Goal: Transaction & Acquisition: Subscribe to service/newsletter

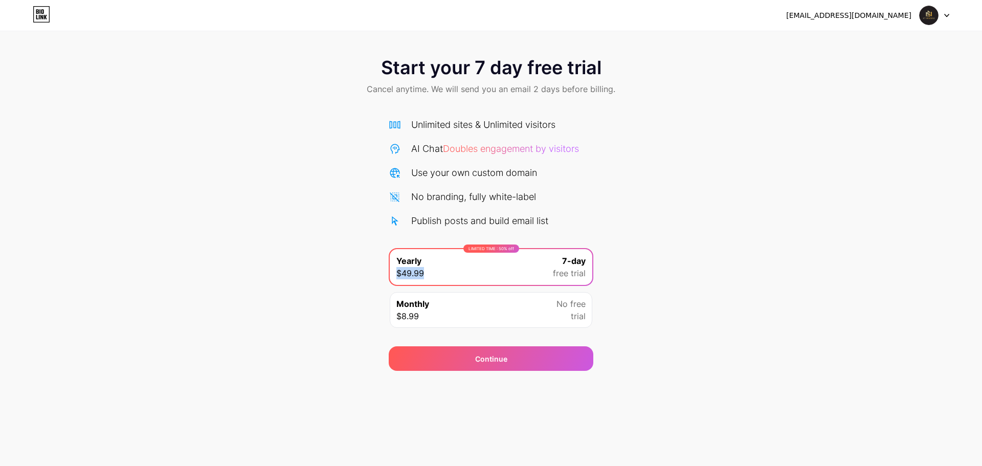
drag, startPoint x: 431, startPoint y: 272, endPoint x: 397, endPoint y: 273, distance: 33.8
click at [397, 273] on div "LIMITED TIME : 50% off Yearly $49.99 7-day free trial" at bounding box center [491, 267] width 203 height 36
click at [341, 256] on div "Start your 7 day free trial Cancel anytime. We will send you an email 2 days be…" at bounding box center [491, 209] width 982 height 324
click at [527, 361] on div "Continue" at bounding box center [491, 358] width 205 height 25
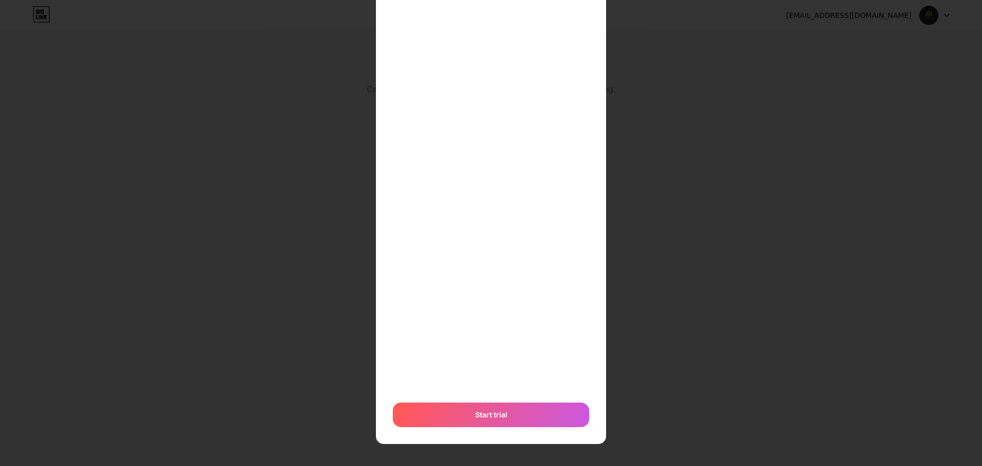
scroll to position [164, 0]
click at [494, 409] on span "Start trial" at bounding box center [491, 414] width 32 height 11
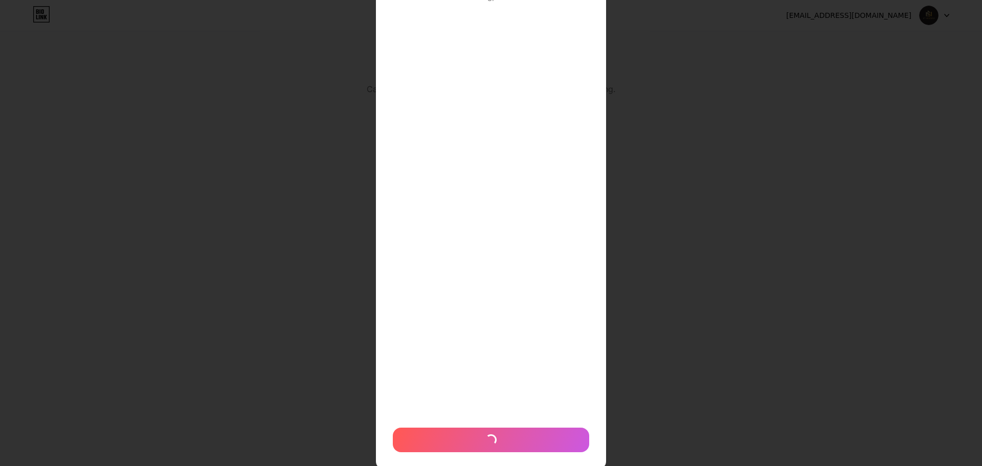
scroll to position [113, 0]
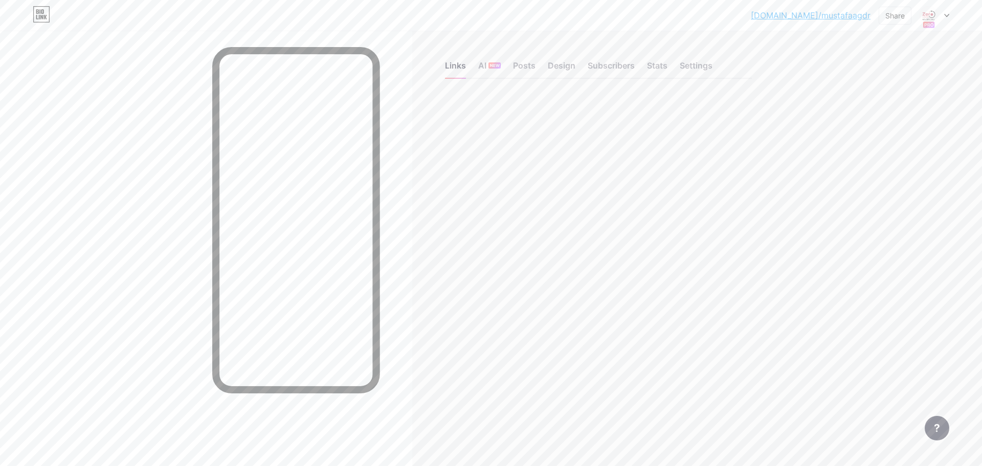
click at [946, 14] on icon at bounding box center [946, 16] width 5 height 4
click at [770, 149] on div "Links AI NEW Posts Design Subscribers Stats Settings Feature requests Help cent…" at bounding box center [397, 233] width 795 height 466
click at [944, 17] on div at bounding box center [935, 15] width 30 height 18
click at [843, 144] on li "Logout" at bounding box center [885, 144] width 127 height 28
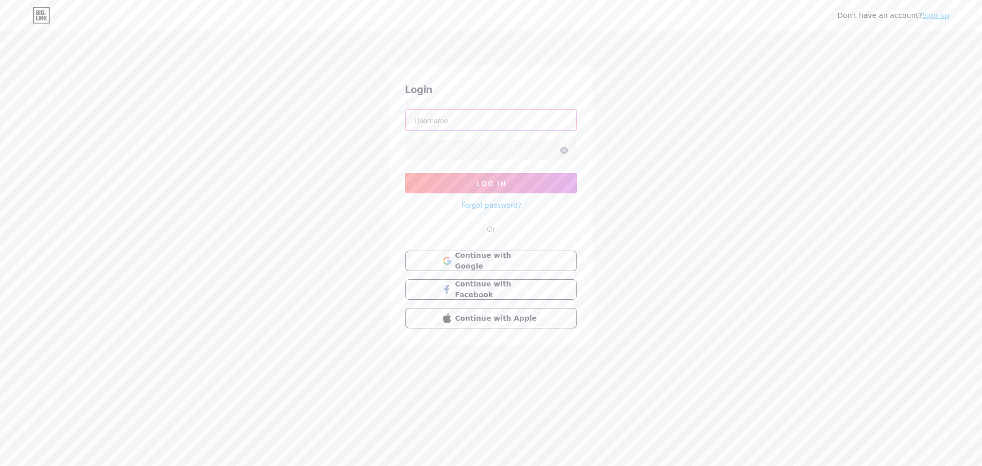
type input "info@g7holding.ae"
click at [501, 186] on span "Log In" at bounding box center [491, 183] width 30 height 9
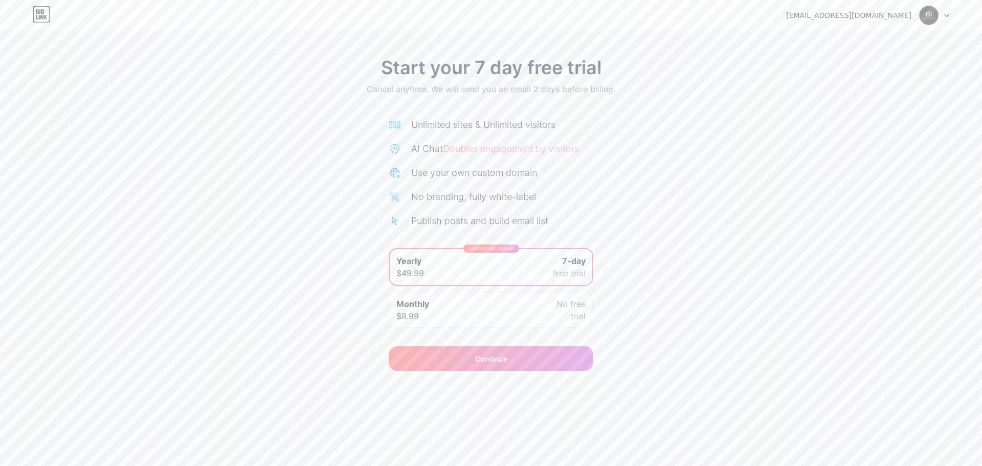
click at [946, 17] on icon at bounding box center [946, 16] width 5 height 4
click at [855, 41] on li "Logout" at bounding box center [885, 42] width 127 height 28
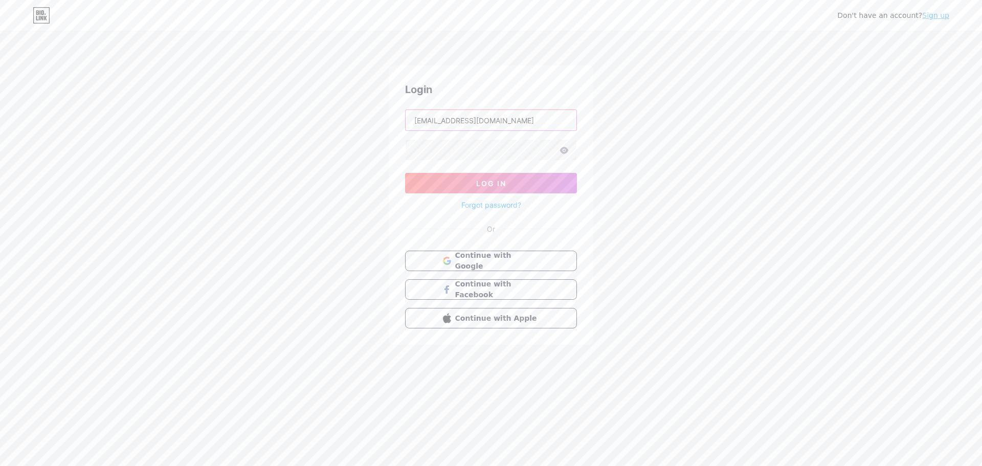
click at [488, 120] on input "info@g7holding.ae" at bounding box center [491, 120] width 171 height 20
click at [509, 184] on button "Log In" at bounding box center [491, 183] width 172 height 20
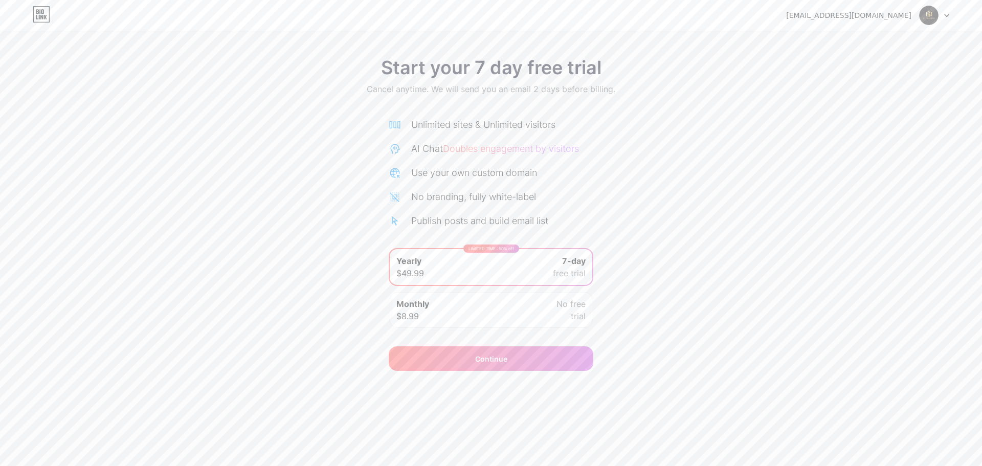
click at [947, 14] on icon at bounding box center [946, 16] width 5 height 4
click at [867, 43] on li "Logout" at bounding box center [885, 42] width 127 height 28
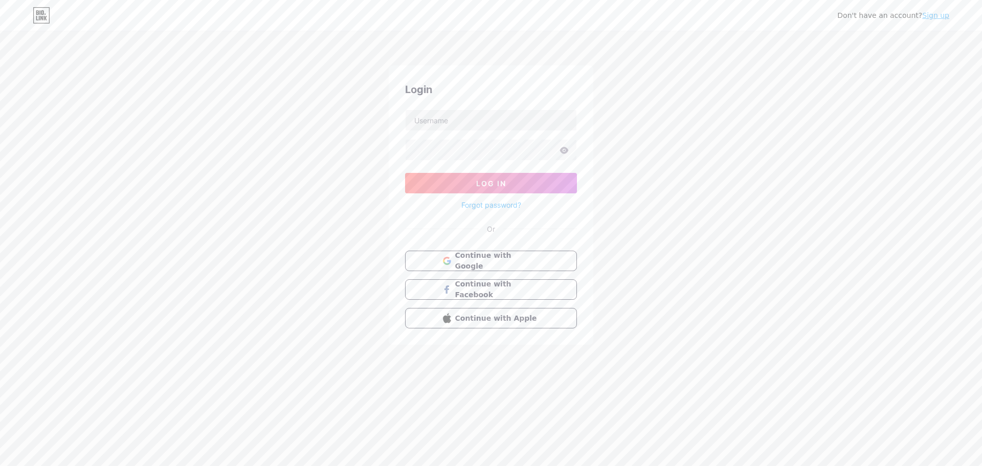
type input "info@g7holding.ae"
click at [513, 184] on button "Log In" at bounding box center [491, 183] width 172 height 20
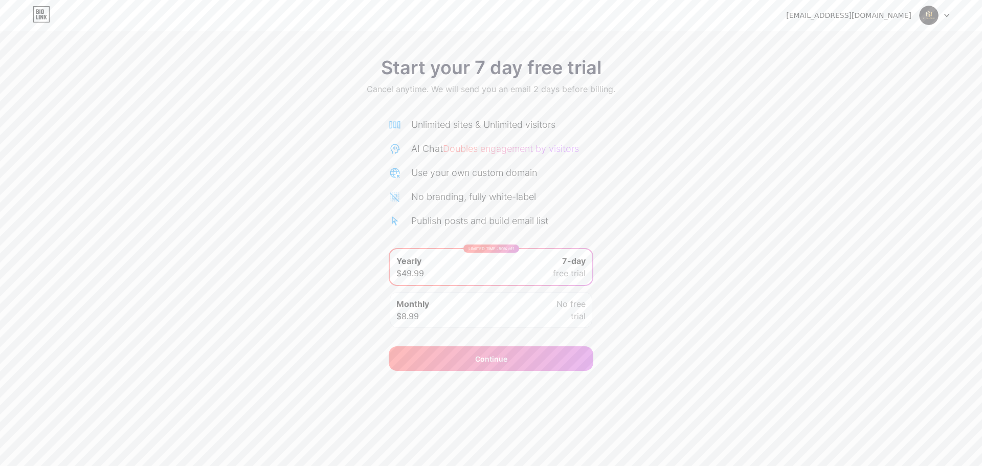
click at [946, 15] on icon at bounding box center [947, 15] width 4 height 3
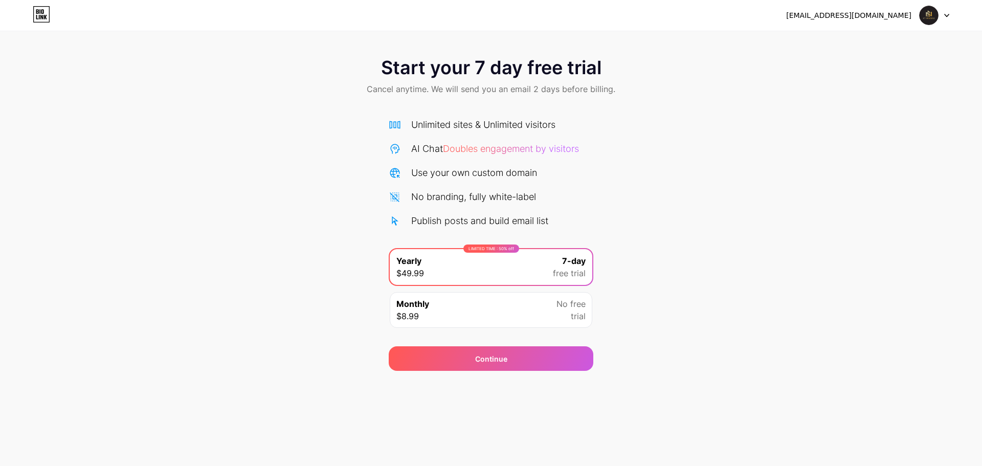
click at [948, 15] on icon at bounding box center [947, 15] width 4 height 3
click at [864, 43] on li "Logout" at bounding box center [885, 42] width 127 height 28
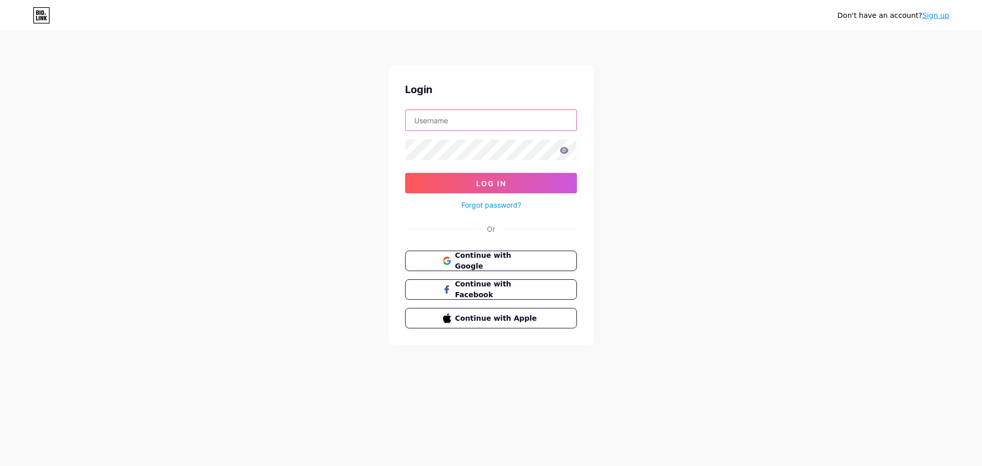
type input "info@g7holding.ae"
click at [506, 184] on span "Log In" at bounding box center [491, 183] width 30 height 9
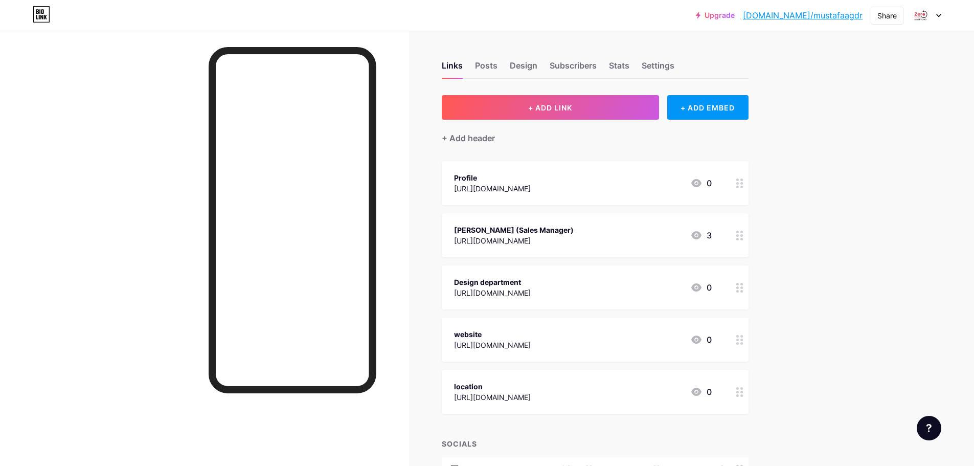
click at [735, 17] on link "Upgrade" at bounding box center [715, 15] width 39 height 8
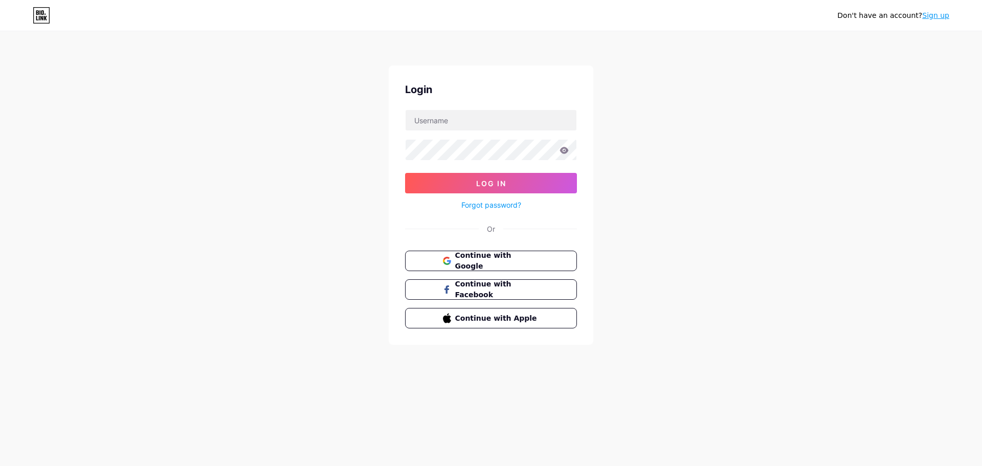
type input "[EMAIL_ADDRESS][DOMAIN_NAME]"
click at [496, 184] on span "Log In" at bounding box center [491, 183] width 30 height 9
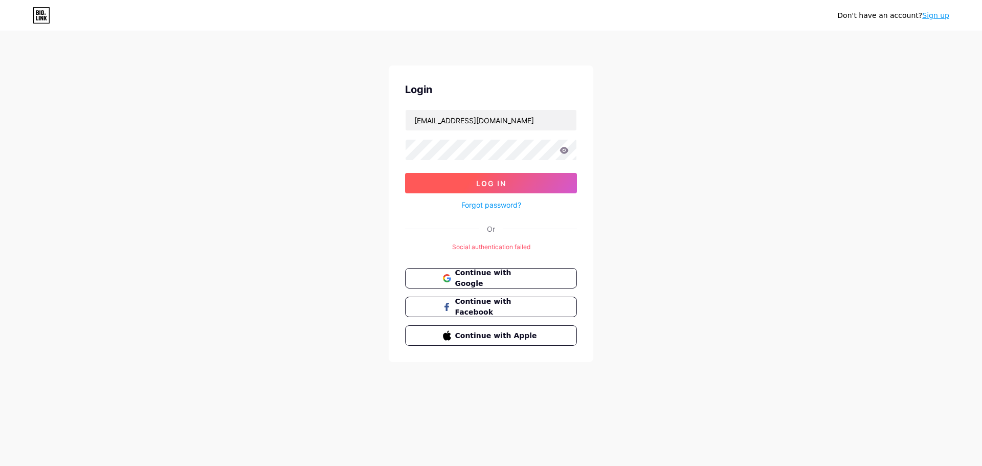
click at [494, 184] on span "Log In" at bounding box center [491, 183] width 30 height 9
click at [508, 277] on span "Continue with Google" at bounding box center [496, 278] width 85 height 22
click at [510, 285] on button "Continue with Google" at bounding box center [491, 278] width 174 height 21
click at [511, 282] on span "Continue with Google" at bounding box center [496, 278] width 85 height 22
click at [492, 280] on span "Continue with Google" at bounding box center [496, 278] width 85 height 22
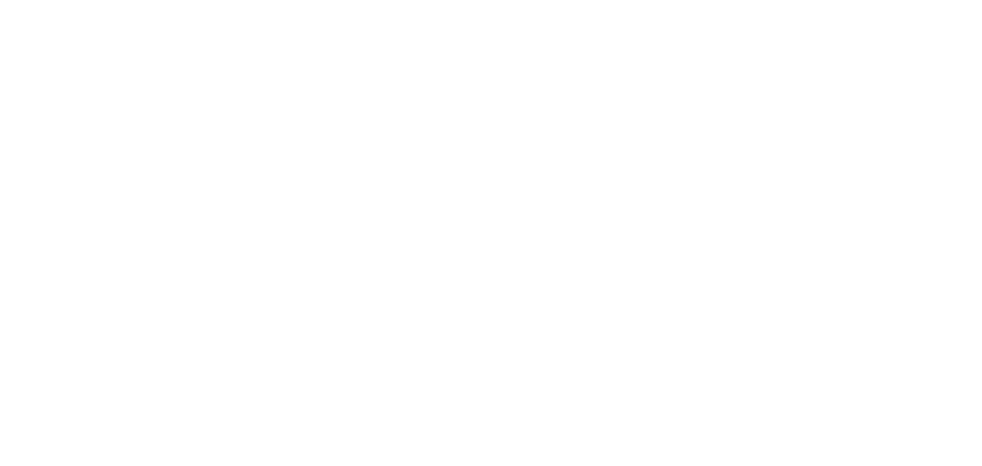
click at [263, 0] on html at bounding box center [491, 0] width 982 height 0
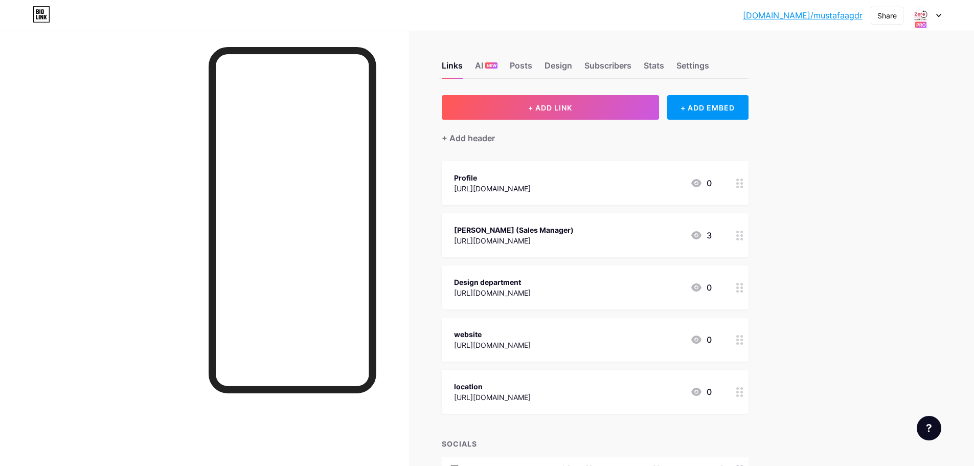
click at [941, 17] on div at bounding box center [927, 15] width 30 height 18
